Goal: Task Accomplishment & Management: Use online tool/utility

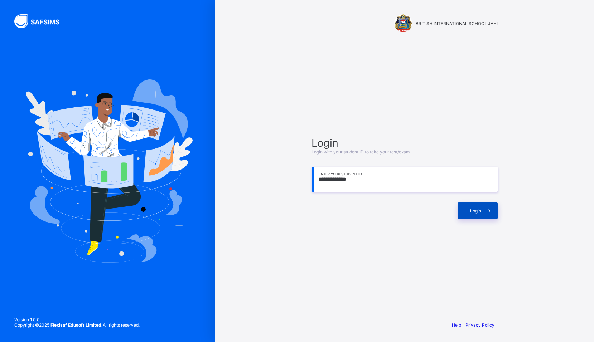
click at [478, 209] on span "Login" at bounding box center [475, 210] width 11 height 5
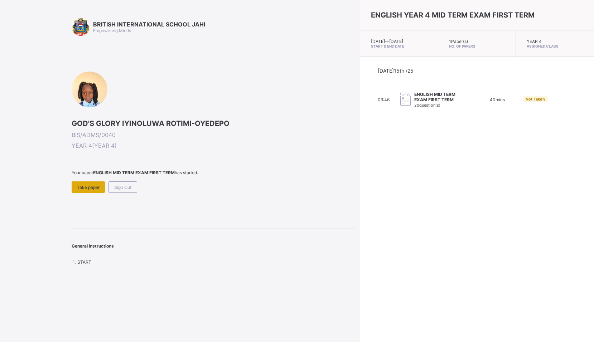
click at [84, 189] on span "Take paper" at bounding box center [88, 187] width 23 height 5
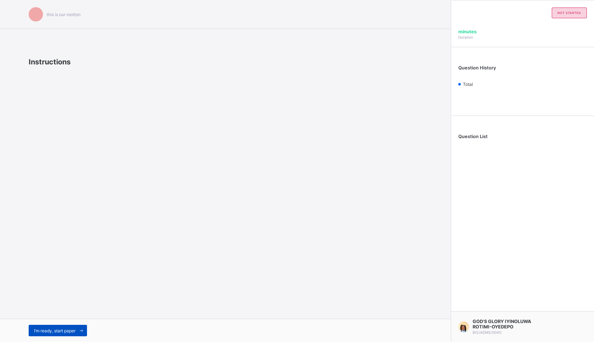
click at [53, 331] on span "I’m ready, start paper" at bounding box center [54, 330] width 41 height 5
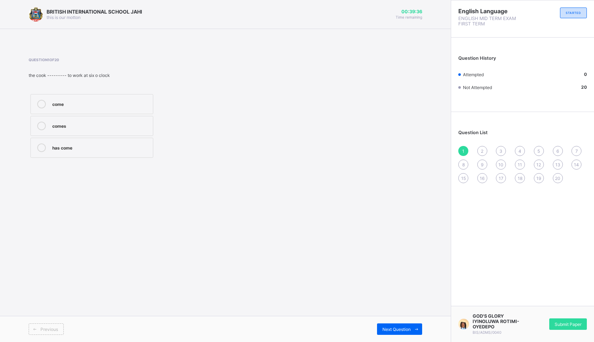
click at [88, 130] on label "comes" at bounding box center [91, 126] width 123 height 20
click at [135, 150] on div "has come" at bounding box center [100, 146] width 97 height 7
click at [120, 125] on div "comes" at bounding box center [100, 125] width 97 height 7
click at [392, 326] on div "Next Question" at bounding box center [399, 328] width 45 height 11
click at [61, 129] on div "very" at bounding box center [100, 126] width 97 height 9
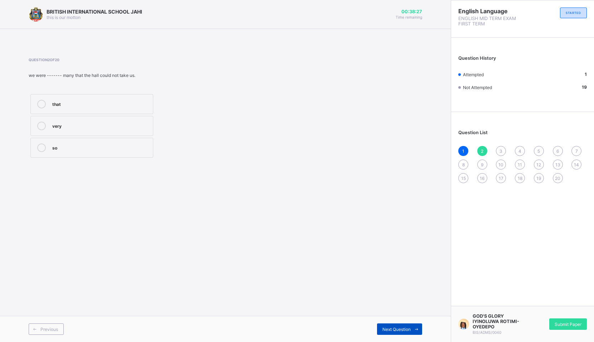
click at [403, 327] on span "Next Question" at bounding box center [396, 329] width 28 height 5
click at [79, 130] on label "as soon as" at bounding box center [91, 126] width 123 height 20
click at [407, 331] on span "Next Question" at bounding box center [396, 329] width 28 height 5
click at [137, 123] on div "was" at bounding box center [100, 125] width 97 height 7
click at [399, 332] on span "Next Question" at bounding box center [396, 329] width 28 height 5
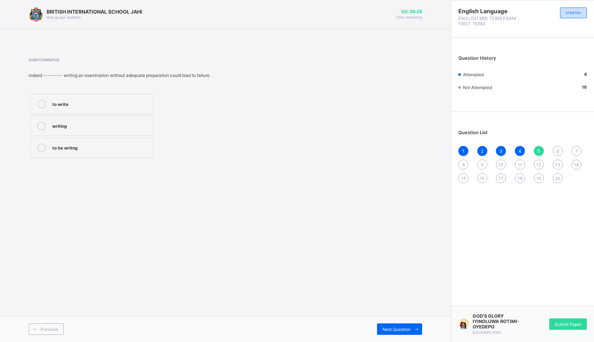
click at [83, 102] on div "to write" at bounding box center [100, 103] width 97 height 7
click at [112, 150] on div "to be writng" at bounding box center [100, 146] width 97 height 7
drag, startPoint x: 90, startPoint y: 111, endPoint x: 90, endPoint y: 136, distance: 25.0
click at [90, 136] on div "to write writing to be writng" at bounding box center [92, 125] width 126 height 67
click at [122, 101] on div "to write" at bounding box center [100, 103] width 97 height 7
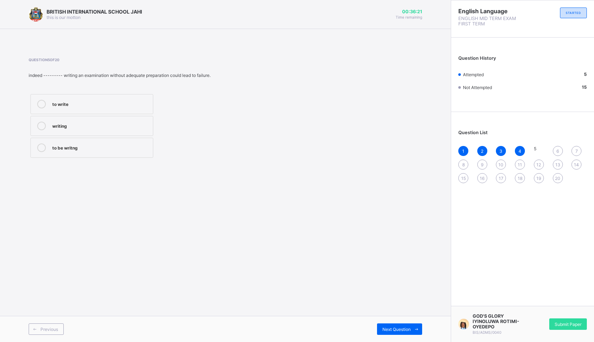
click at [110, 131] on label "writing" at bounding box center [91, 126] width 123 height 20
drag, startPoint x: 104, startPoint y: 151, endPoint x: 105, endPoint y: 126, distance: 24.7
click at [104, 146] on div "to be writng" at bounding box center [100, 147] width 97 height 9
click at [105, 125] on div "writing" at bounding box center [100, 125] width 97 height 7
click at [107, 116] on div "to write writing to be writng" at bounding box center [92, 125] width 126 height 67
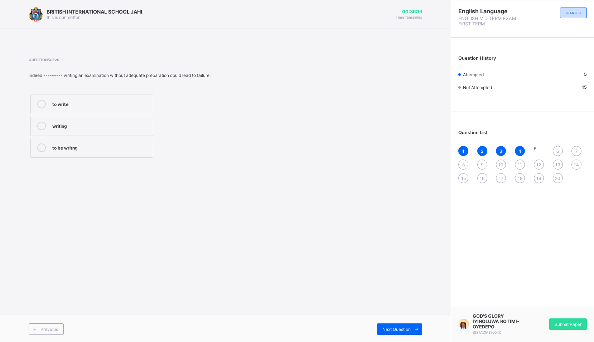
click at [91, 152] on label "to be writng" at bounding box center [91, 148] width 123 height 20
click at [405, 328] on span "Next Question" at bounding box center [396, 329] width 28 height 5
click at [84, 131] on label "are" at bounding box center [91, 126] width 123 height 20
click at [401, 331] on span "Next Question" at bounding box center [396, 329] width 28 height 5
click at [561, 147] on div "6" at bounding box center [557, 151] width 10 height 10
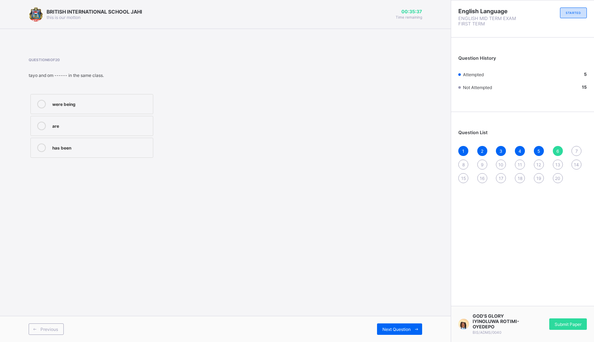
click at [83, 126] on div "are" at bounding box center [100, 125] width 97 height 7
click at [406, 327] on span "Next Question" at bounding box center [396, 329] width 28 height 5
click at [86, 129] on div "against" at bounding box center [100, 126] width 97 height 9
click at [401, 325] on div "Next Question" at bounding box center [399, 328] width 45 height 11
click at [396, 327] on span "Next Question" at bounding box center [396, 329] width 28 height 5
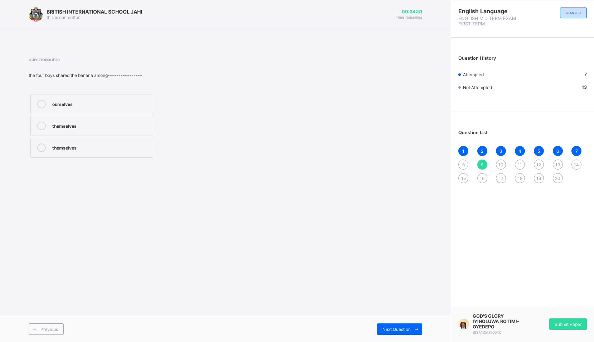
click at [462, 166] on span "8" at bounding box center [463, 164] width 3 height 5
click at [70, 124] on div "a few" at bounding box center [100, 125] width 97 height 7
click at [79, 99] on label "any" at bounding box center [91, 104] width 123 height 20
click at [415, 329] on icon at bounding box center [416, 329] width 5 height 5
click at [46, 129] on div at bounding box center [41, 126] width 14 height 9
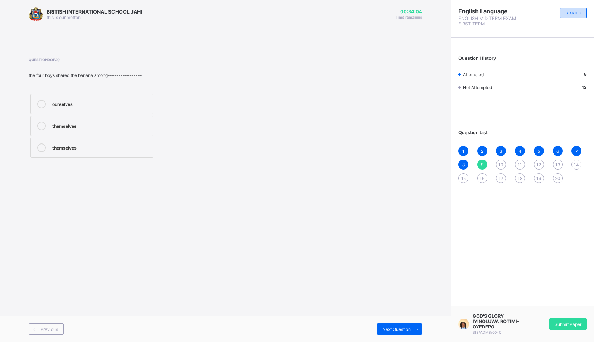
click at [50, 147] on label "themselves" at bounding box center [91, 148] width 123 height 20
click at [107, 107] on div "ourselves" at bounding box center [100, 104] width 97 height 9
click at [106, 131] on label "themselves" at bounding box center [91, 126] width 123 height 20
click at [389, 328] on span "Next Question" at bounding box center [396, 329] width 28 height 5
click at [94, 127] on div "through" at bounding box center [100, 125] width 97 height 7
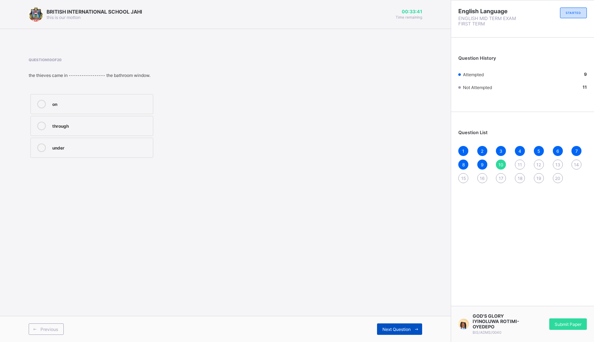
click at [398, 329] on span "Next Question" at bounding box center [396, 329] width 28 height 5
click at [502, 167] on span "10" at bounding box center [500, 164] width 5 height 5
click at [137, 126] on div "through" at bounding box center [100, 125] width 97 height 7
click at [396, 325] on div "Next Question" at bounding box center [399, 328] width 45 height 11
click at [106, 155] on label "for" at bounding box center [91, 148] width 123 height 20
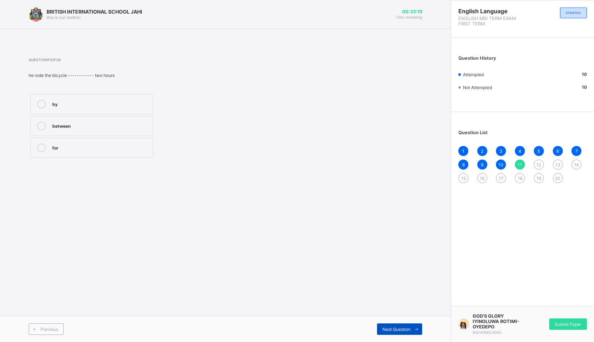
click at [396, 328] on span "Next Question" at bounding box center [396, 329] width 28 height 5
click at [521, 163] on span "11" at bounding box center [519, 164] width 4 height 5
click at [113, 152] on div "for" at bounding box center [100, 147] width 97 height 9
click at [398, 329] on span "Next Question" at bounding box center [396, 329] width 28 height 5
click at [113, 146] on div "also" at bounding box center [100, 146] width 97 height 7
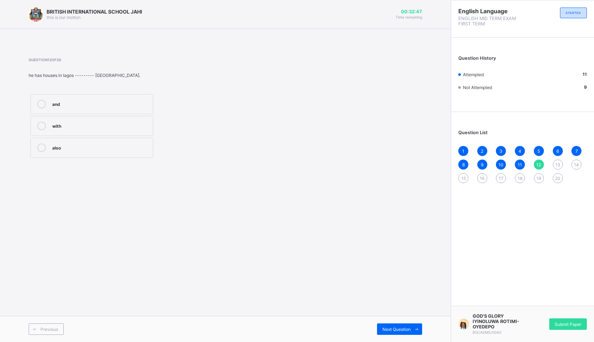
click at [77, 107] on div "and" at bounding box center [100, 103] width 97 height 7
click at [74, 139] on label "also" at bounding box center [91, 148] width 123 height 20
click at [78, 111] on label "and" at bounding box center [91, 104] width 123 height 20
click at [71, 145] on div "also" at bounding box center [100, 146] width 97 height 7
click at [405, 332] on div "Next Question" at bounding box center [399, 328] width 45 height 11
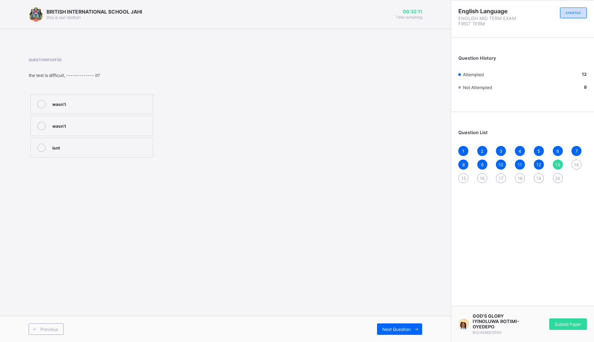
click at [142, 111] on label "wasn’t" at bounding box center [91, 104] width 123 height 20
click at [388, 325] on div "Next Question" at bounding box center [399, 328] width 45 height 11
click at [100, 152] on label "does" at bounding box center [91, 148] width 123 height 20
drag, startPoint x: 559, startPoint y: 162, endPoint x: 490, endPoint y: 181, distance: 72.0
click at [558, 162] on span "13" at bounding box center [557, 164] width 5 height 5
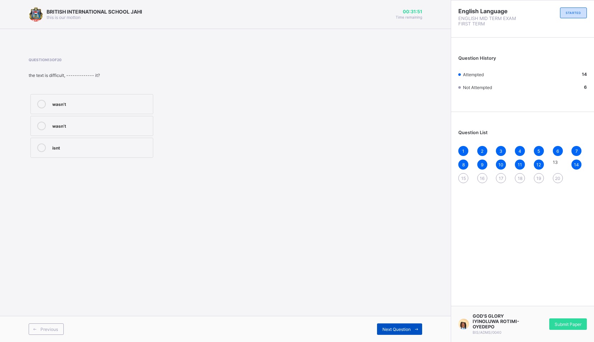
click at [397, 331] on span "Next Question" at bounding box center [396, 329] width 28 height 5
click at [398, 329] on span "Next Question" at bounding box center [396, 329] width 28 height 5
click at [47, 108] on div at bounding box center [41, 104] width 14 height 9
click at [391, 330] on span "Next Question" at bounding box center [396, 329] width 28 height 5
click at [82, 124] on div "walking" at bounding box center [100, 125] width 97 height 7
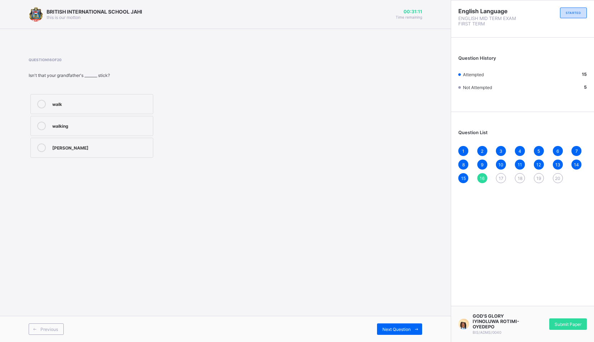
click at [398, 340] on div "Previous Next Question" at bounding box center [225, 329] width 450 height 26
click at [397, 333] on div "Next Question" at bounding box center [399, 328] width 45 height 11
click at [108, 97] on label "tall" at bounding box center [91, 104] width 123 height 20
click at [391, 331] on span "Next Question" at bounding box center [396, 329] width 28 height 5
click at [95, 110] on label "wiser" at bounding box center [91, 104] width 123 height 20
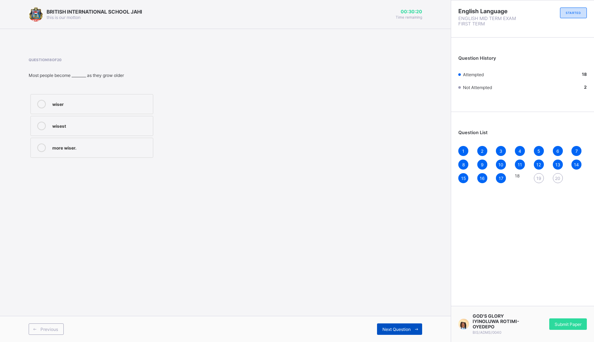
click at [396, 330] on span "Next Question" at bounding box center [396, 329] width 28 height 5
click at [29, 117] on div "older old oldest" at bounding box center [92, 125] width 126 height 67
drag, startPoint x: 29, startPoint y: 117, endPoint x: 49, endPoint y: 124, distance: 21.5
click at [49, 124] on label "old" at bounding box center [91, 126] width 123 height 20
drag, startPoint x: 117, startPoint y: 197, endPoint x: 116, endPoint y: 205, distance: 7.2
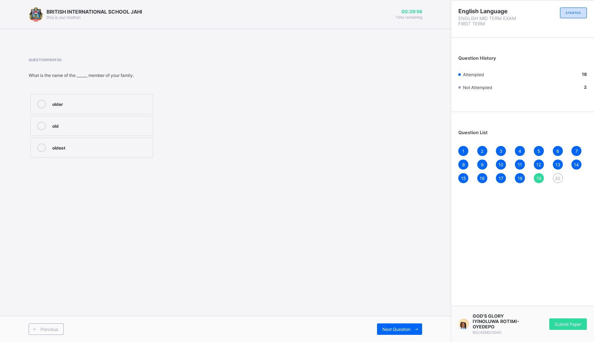
click at [116, 205] on div "BRITISH INTERNATIONAL SCHOOL JAHI this is our [PERSON_NAME] 00:29:56 Time remai…" at bounding box center [225, 171] width 450 height 342
click at [389, 332] on span "Next Question" at bounding box center [396, 329] width 28 height 5
drag, startPoint x: 98, startPoint y: 104, endPoint x: 199, endPoint y: 206, distance: 143.2
click at [199, 206] on div "BRITISH INTERNATIONAL SCHOOL JAHI this is our [PERSON_NAME] 00:29:39 Time remai…" at bounding box center [225, 171] width 450 height 342
click at [97, 109] on label "more intelligent" at bounding box center [91, 104] width 123 height 20
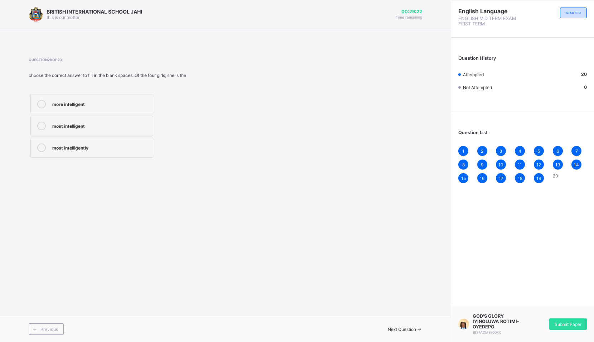
click at [465, 152] on div "1" at bounding box center [463, 151] width 10 height 10
click at [481, 149] on span "2" at bounding box center [481, 150] width 3 height 5
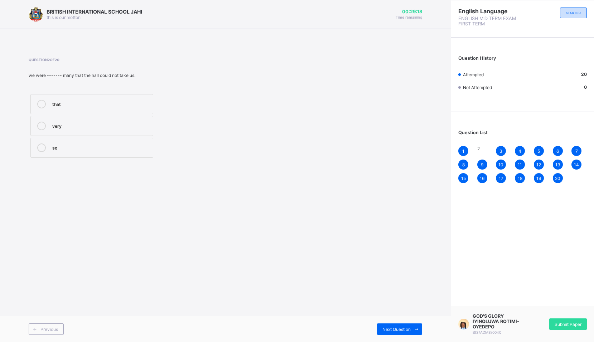
click at [503, 151] on div "3" at bounding box center [500, 151] width 10 height 10
click at [518, 151] on span "4" at bounding box center [519, 150] width 3 height 5
click at [537, 150] on div "5" at bounding box center [538, 151] width 10 height 10
click at [559, 152] on div "6" at bounding box center [557, 151] width 10 height 10
click at [539, 152] on span "5" at bounding box center [538, 150] width 3 height 5
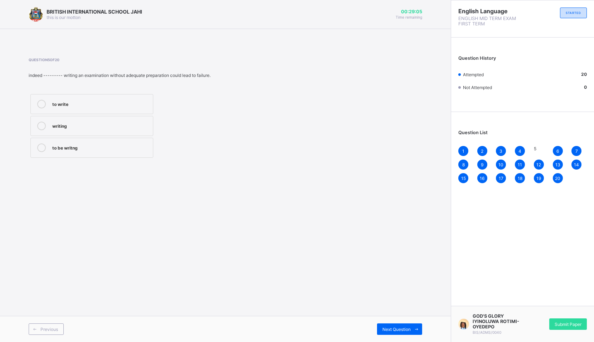
click at [144, 121] on label "writing" at bounding box center [91, 126] width 123 height 20
click at [555, 147] on div "6" at bounding box center [557, 151] width 10 height 10
click at [578, 150] on div "7" at bounding box center [576, 151] width 10 height 10
click at [464, 163] on div "8" at bounding box center [463, 165] width 10 height 10
click at [479, 162] on div "9" at bounding box center [482, 165] width 10 height 10
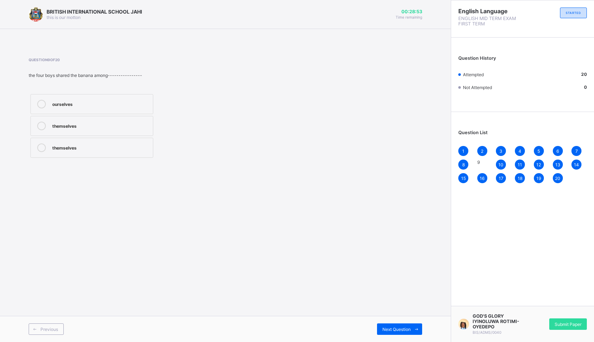
click at [504, 163] on div "10" at bounding box center [500, 165] width 10 height 10
click at [518, 165] on span "11" at bounding box center [519, 164] width 4 height 5
click at [540, 164] on span "12" at bounding box center [538, 164] width 5 height 5
click at [559, 163] on span "13" at bounding box center [557, 164] width 5 height 5
drag, startPoint x: 573, startPoint y: 164, endPoint x: 534, endPoint y: 172, distance: 39.4
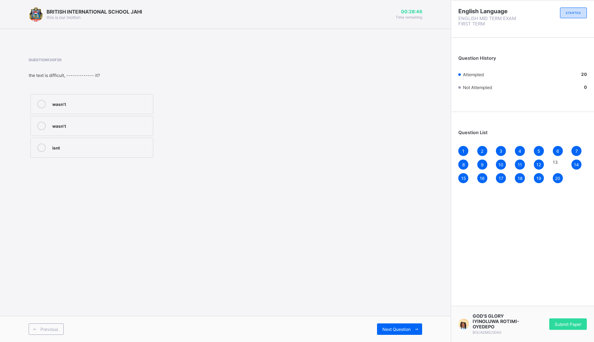
click at [538, 172] on div "1 2 3 4 5 6 7 8 9 10 11 12 13 14 15 16 17 18 19 20" at bounding box center [522, 164] width 128 height 37
click at [466, 176] on div "15" at bounding box center [463, 178] width 10 height 10
click at [482, 175] on div "16" at bounding box center [482, 178] width 10 height 10
click at [504, 177] on div "17" at bounding box center [500, 178] width 10 height 10
click at [522, 177] on div "18" at bounding box center [519, 178] width 10 height 10
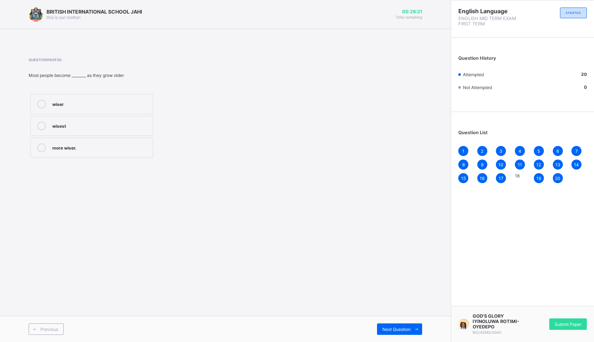
click at [543, 177] on div "19" at bounding box center [538, 178] width 10 height 10
click at [553, 179] on div "1 2 3 4 5 6 7 8 9 10 11 12 13 14 15 16 17 18 19 20" at bounding box center [522, 164] width 128 height 37
click at [556, 176] on span "20" at bounding box center [557, 178] width 5 height 5
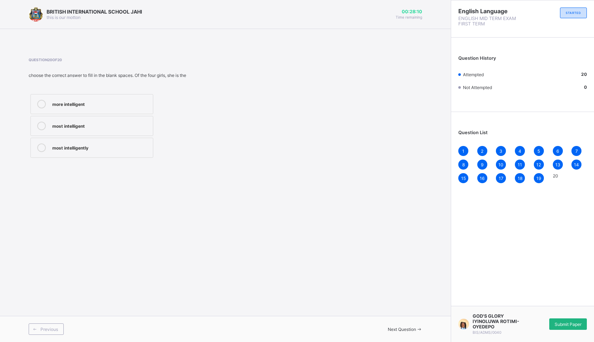
click at [559, 323] on span "Submit Paper" at bounding box center [567, 324] width 27 height 5
drag, startPoint x: 315, startPoint y: 218, endPoint x: 312, endPoint y: 215, distance: 4.6
drag, startPoint x: 312, startPoint y: 215, endPoint x: 316, endPoint y: 224, distance: 9.5
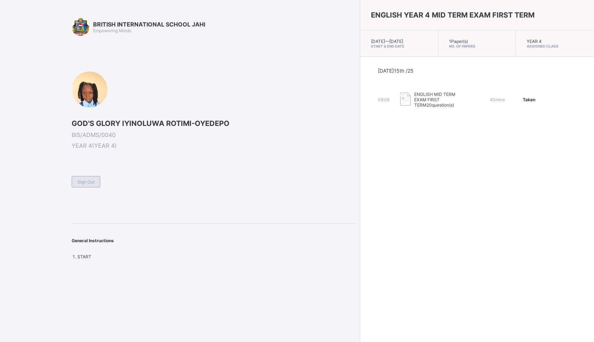
click at [72, 185] on div "Sign Out" at bounding box center [86, 181] width 29 height 11
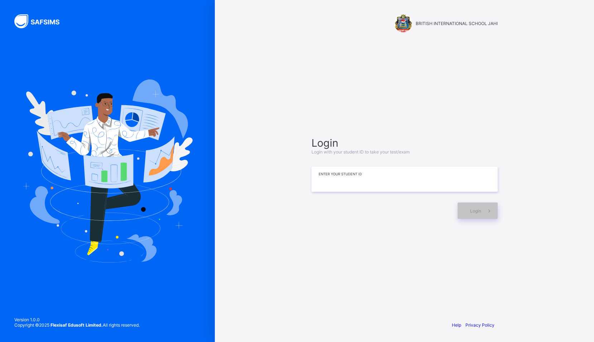
click at [321, 180] on input at bounding box center [404, 179] width 186 height 25
type input "*"
type input "**********"
click at [470, 213] on span "Login" at bounding box center [475, 210] width 11 height 5
click at [470, 211] on span "Login" at bounding box center [475, 210] width 11 height 5
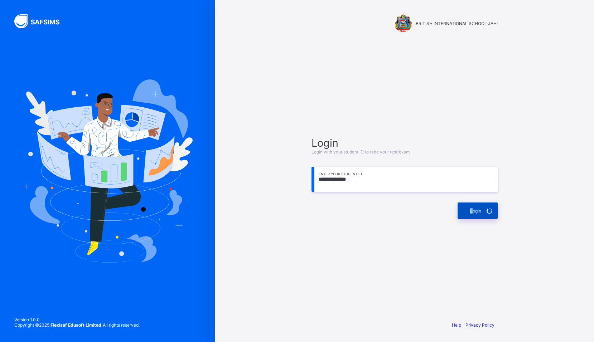
click at [470, 211] on span "Login" at bounding box center [475, 210] width 11 height 5
click at [478, 213] on span "Login" at bounding box center [475, 210] width 11 height 5
drag, startPoint x: 478, startPoint y: 213, endPoint x: 514, endPoint y: 207, distance: 35.8
click at [514, 207] on div "**********" at bounding box center [404, 171] width 379 height 342
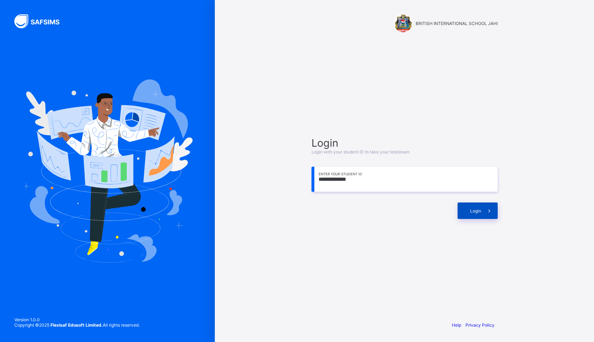
click at [477, 203] on div "Login" at bounding box center [477, 210] width 40 height 16
click at [479, 205] on div "Login" at bounding box center [477, 210] width 40 height 16
click at [484, 216] on span at bounding box center [489, 210] width 16 height 16
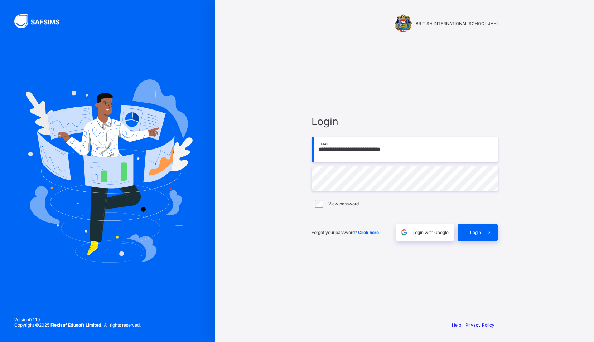
drag, startPoint x: 0, startPoint y: 0, endPoint x: 389, endPoint y: 148, distance: 416.6
click at [389, 148] on input "**********" at bounding box center [404, 149] width 186 height 25
click at [395, 148] on input "**********" at bounding box center [404, 149] width 186 height 25
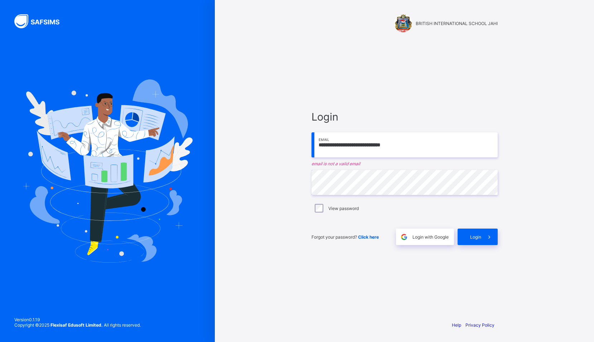
type input "**********"
